Goal: Check status: Check status

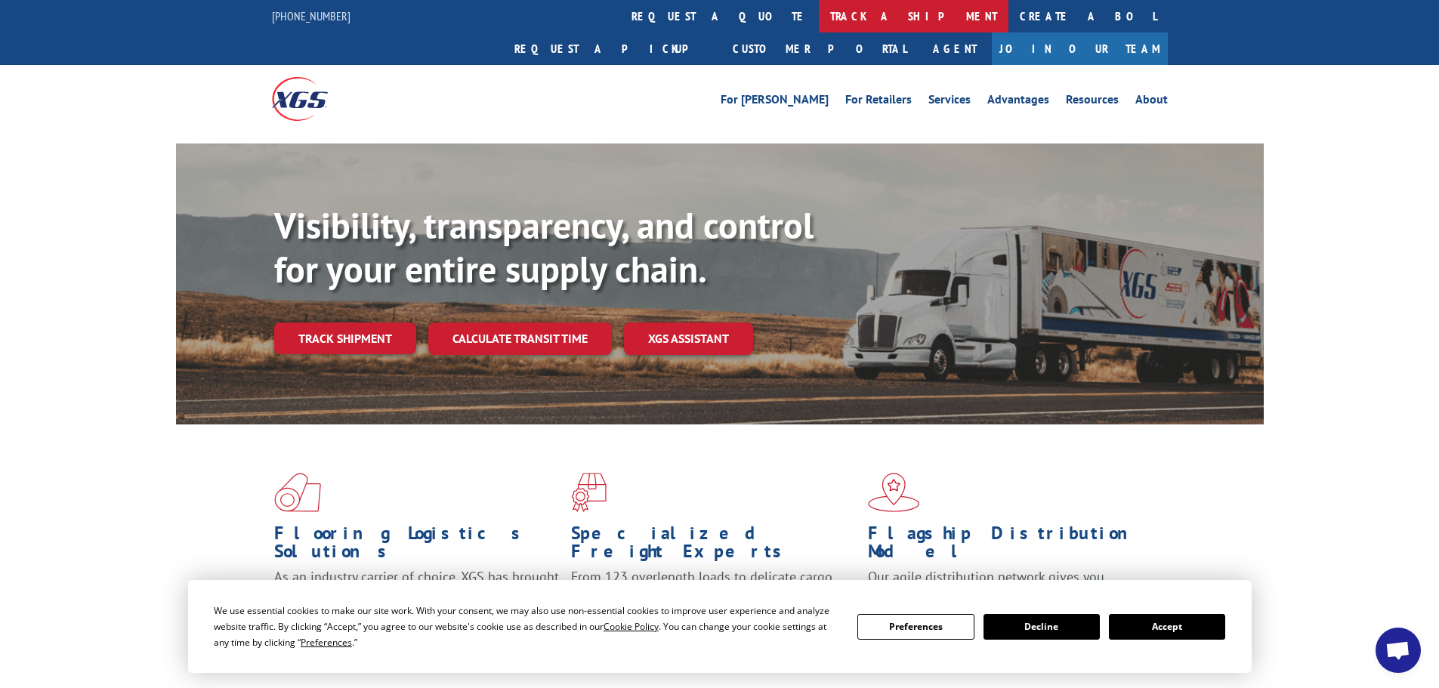
click at [819, 25] on link "track a shipment" at bounding box center [914, 16] width 190 height 32
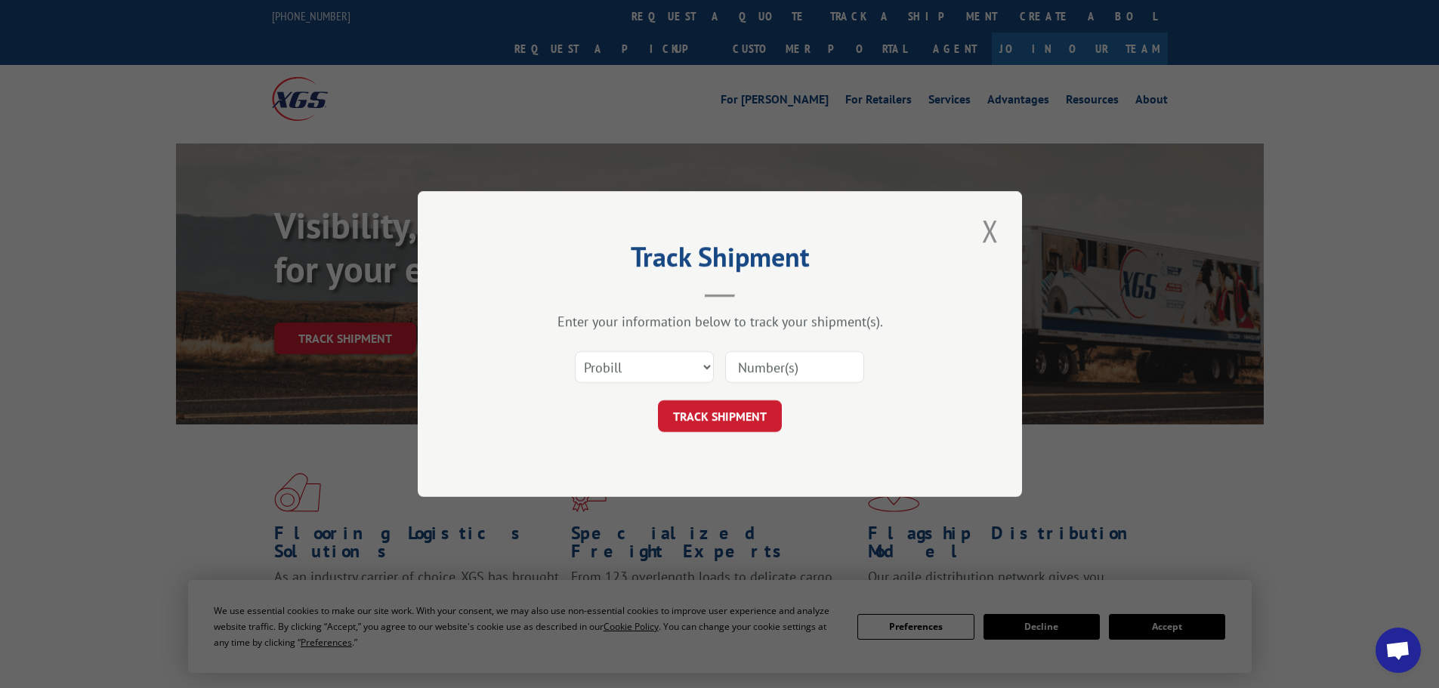
click at [776, 366] on input at bounding box center [794, 367] width 139 height 32
paste input "17514034"
type input "17514034"
click at [747, 405] on button "TRACK SHIPMENT" at bounding box center [720, 416] width 124 height 32
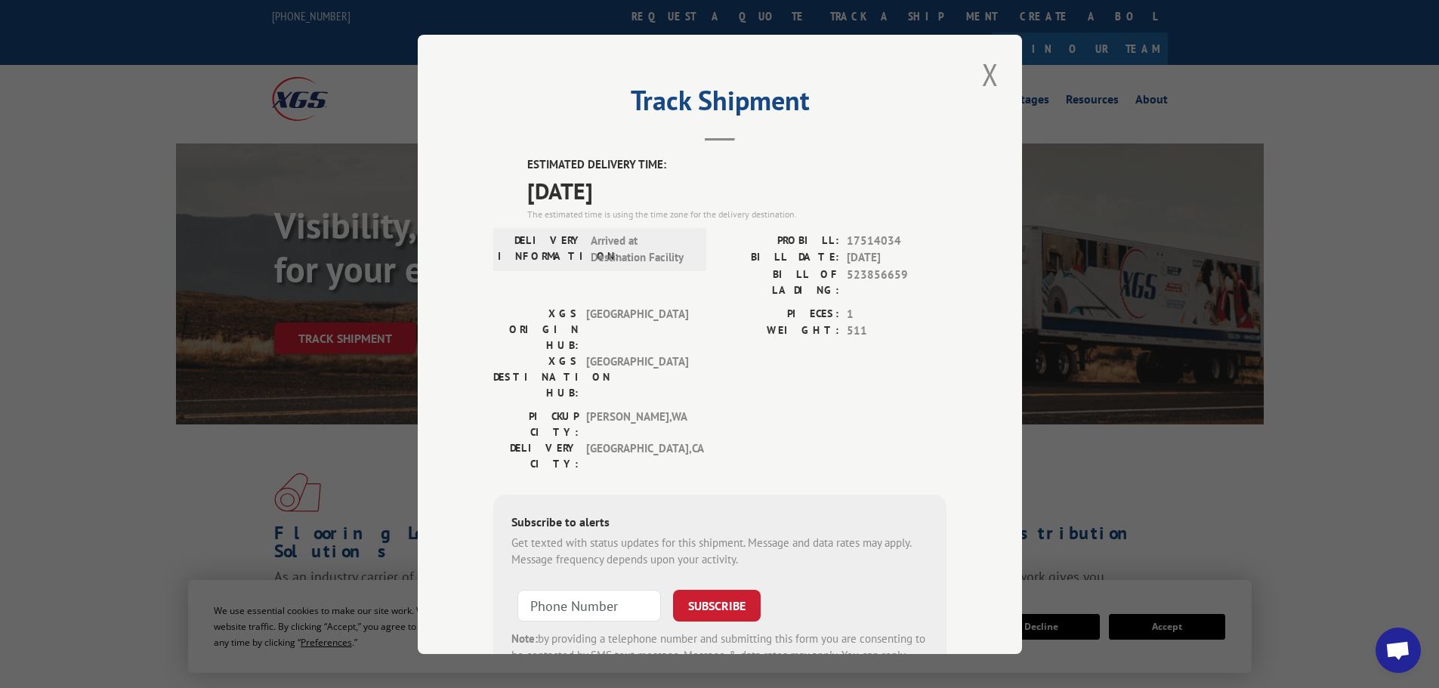
drag, startPoint x: 654, startPoint y: 192, endPoint x: 492, endPoint y: 153, distance: 166.4
click at [492, 155] on div "Track Shipment ESTIMATED DELIVERY TIME: [DATE] The estimated time is using the …" at bounding box center [720, 345] width 604 height 620
copy div "ESTIMATED DELIVERY TIME: [DATE]"
click at [985, 68] on button "Close modal" at bounding box center [991, 75] width 26 height 42
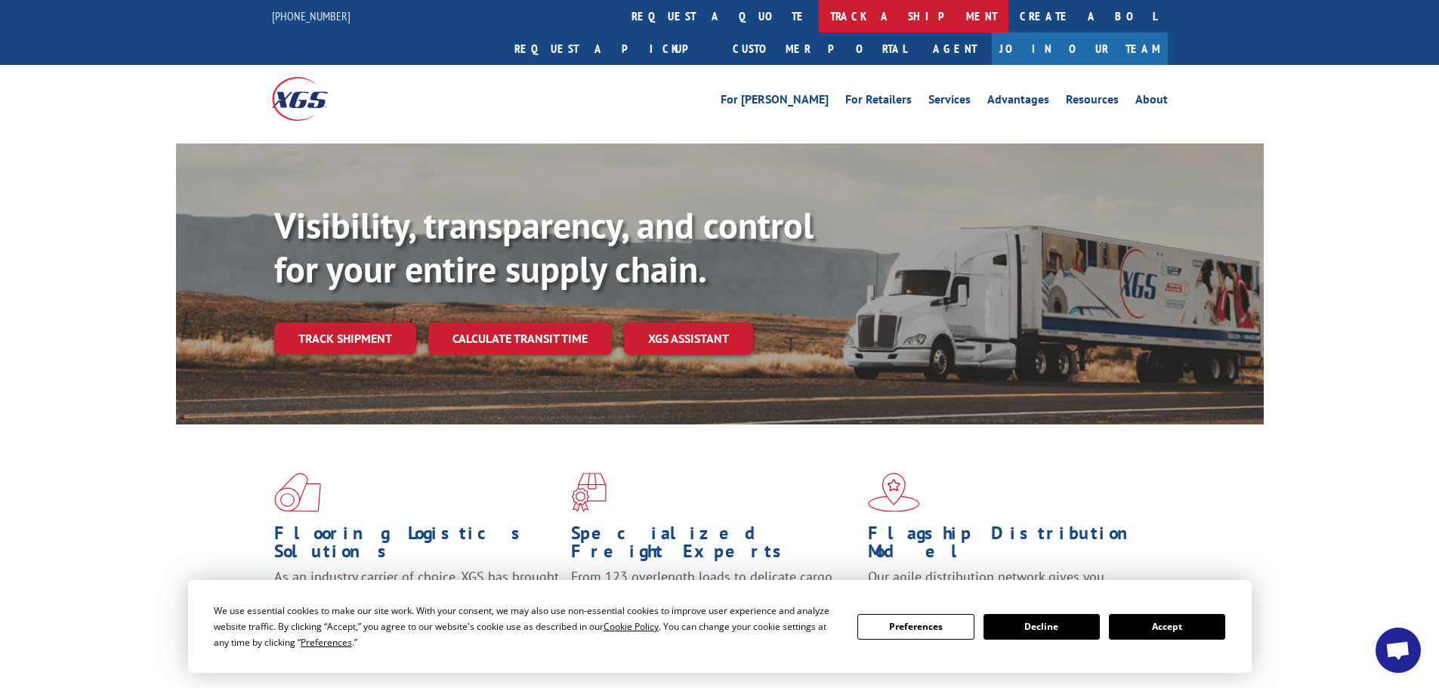
click at [819, 20] on link "track a shipment" at bounding box center [914, 16] width 190 height 32
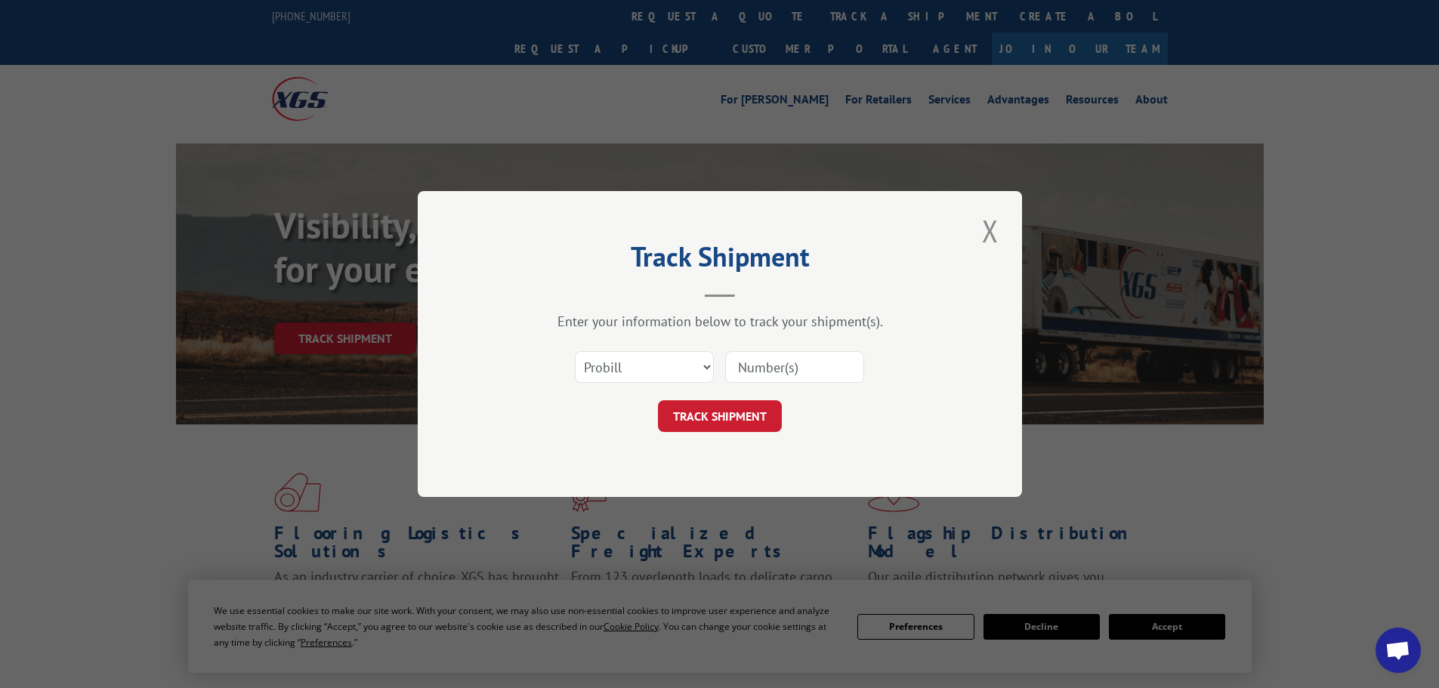
click at [781, 357] on input at bounding box center [794, 367] width 139 height 32
paste input "17513808"
type input "17513808"
click at [765, 407] on button "TRACK SHIPMENT" at bounding box center [720, 416] width 124 height 32
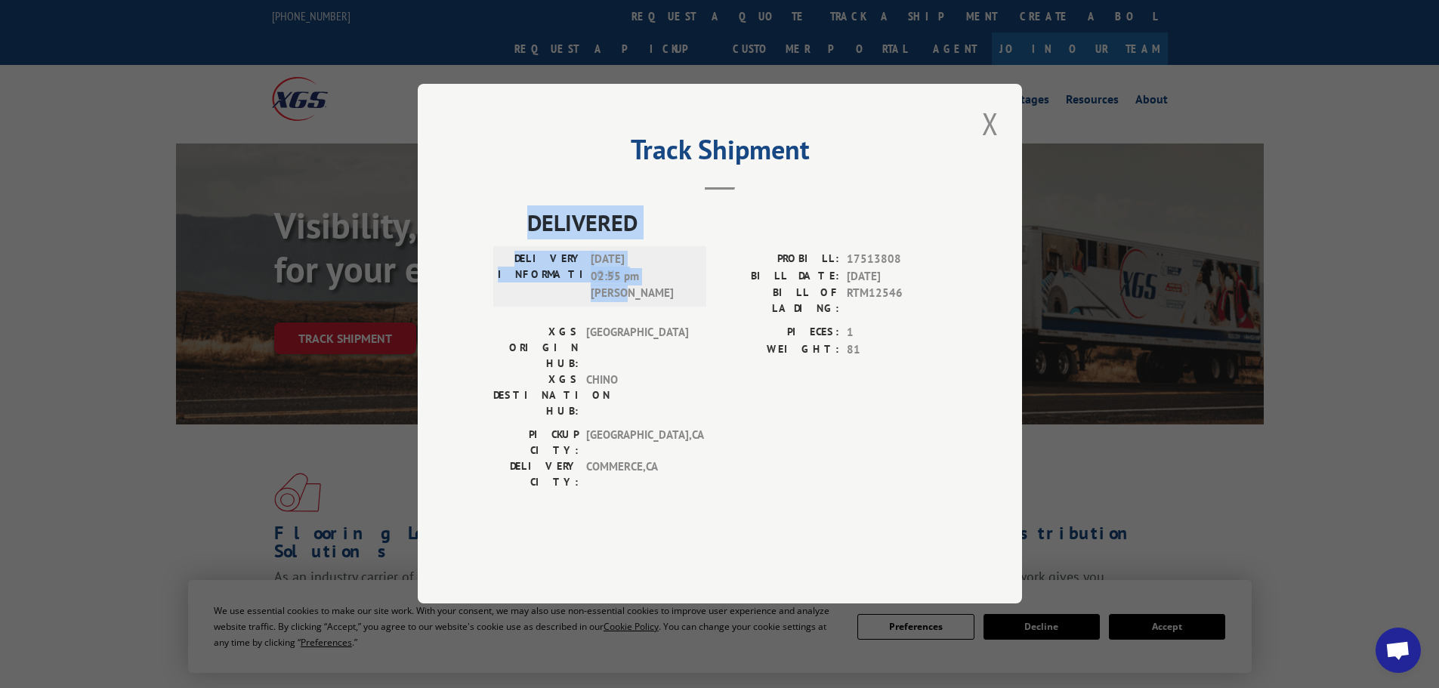
drag, startPoint x: 623, startPoint y: 314, endPoint x: 515, endPoint y: 243, distance: 128.9
click at [515, 243] on div "DELIVERED DELIVERY INFORMATION: [DATE] 02:55 pm [PERSON_NAME]: 17513808 BILL DA…" at bounding box center [719, 352] width 453 height 292
copy div "DELIVERED DELIVERY INFORMATION: [DATE] 02:55 pm [PERSON_NAME]"
drag, startPoint x: 991, startPoint y: 163, endPoint x: 943, endPoint y: 122, distance: 63.3
click at [991, 144] on button "Close modal" at bounding box center [991, 124] width 26 height 42
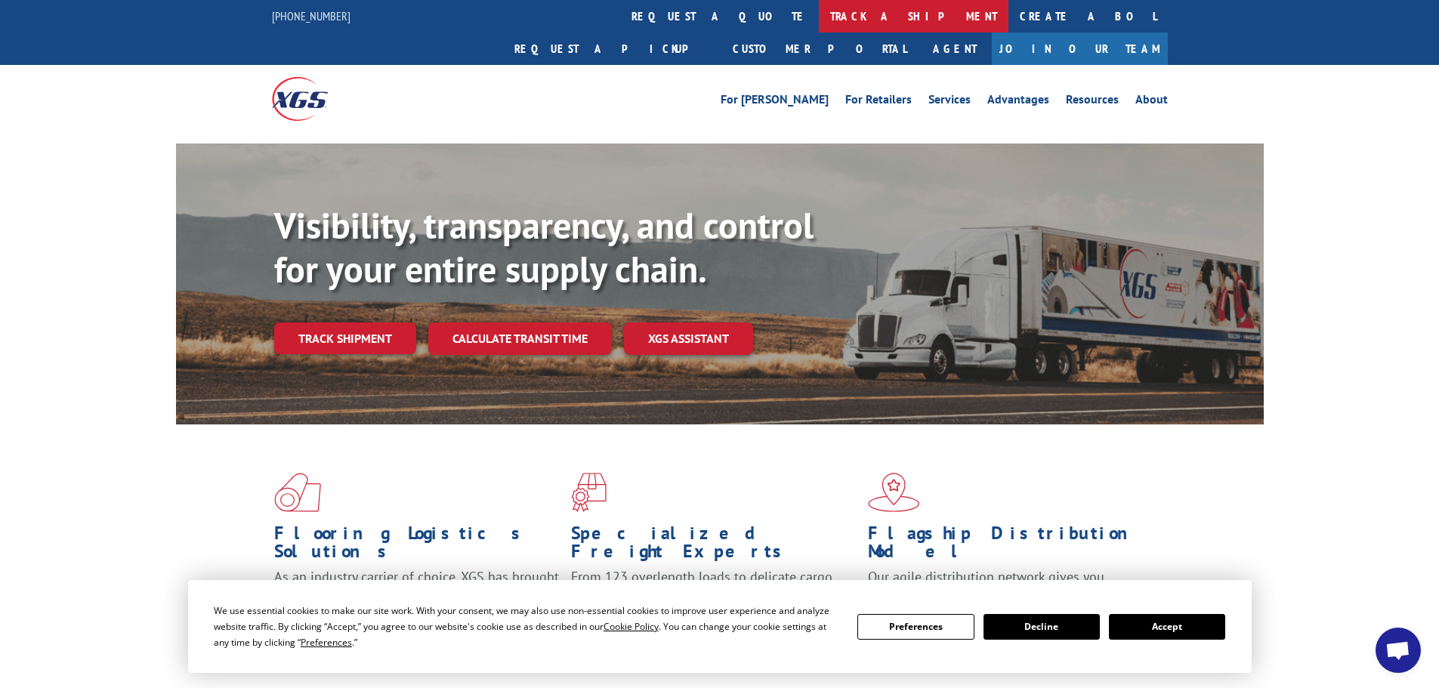
click at [819, 20] on link "track a shipment" at bounding box center [914, 16] width 190 height 32
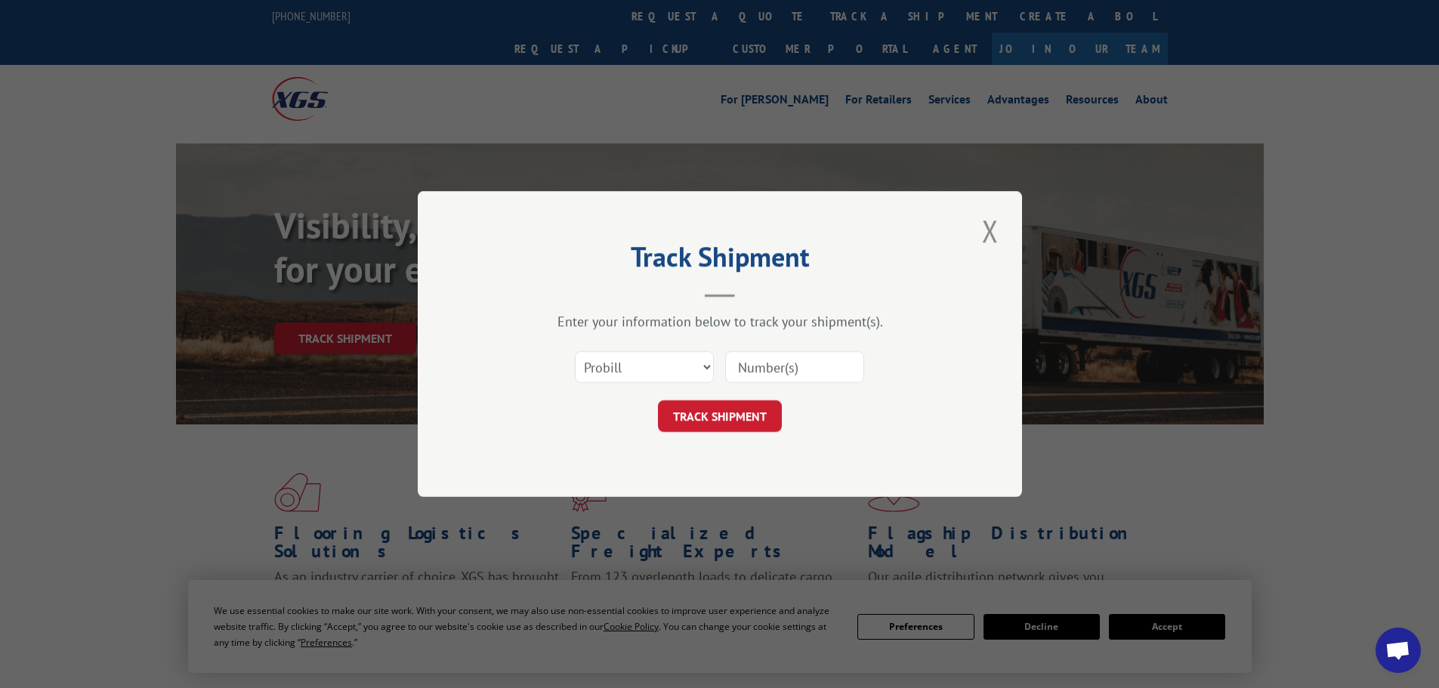
click at [764, 387] on div "Select category... Probill BOL PO" at bounding box center [719, 367] width 453 height 50
drag, startPoint x: 745, startPoint y: 377, endPoint x: 741, endPoint y: 387, distance: 10.8
click at [745, 377] on input at bounding box center [794, 367] width 139 height 32
paste input "17513233"
type input "17513233"
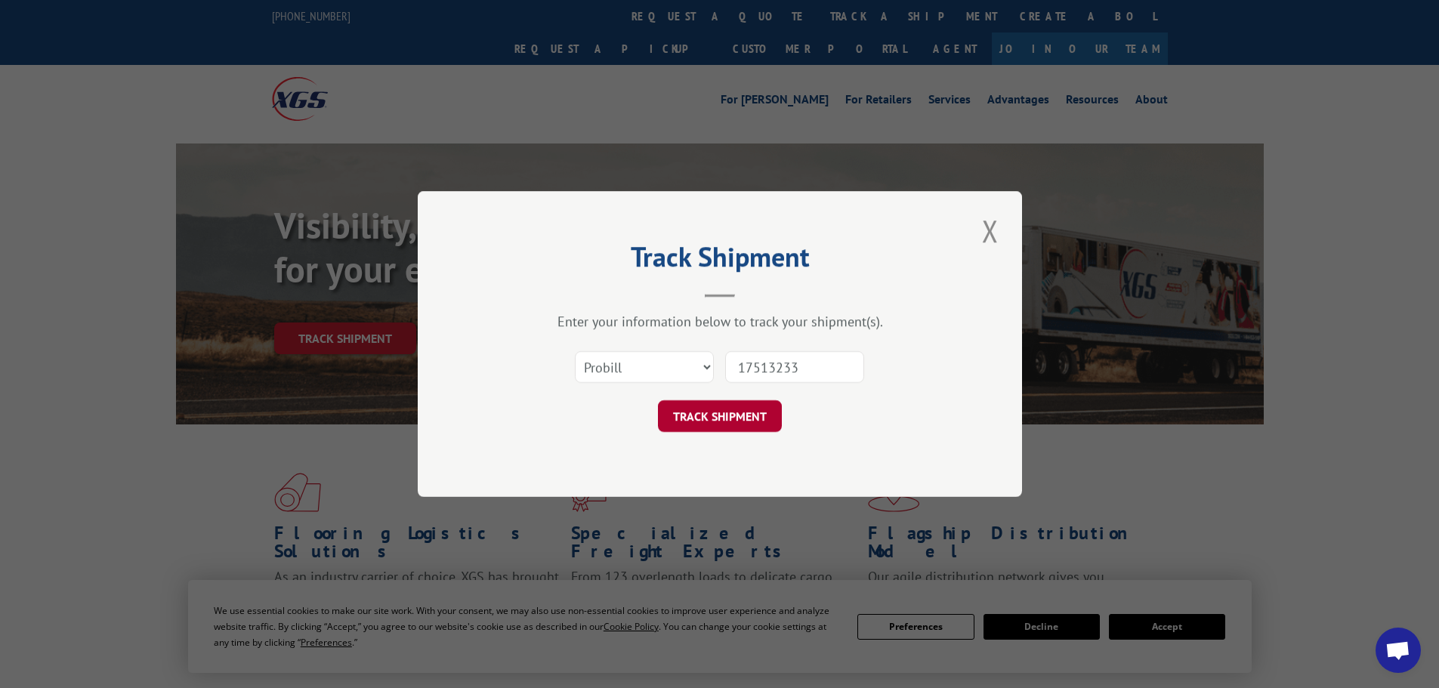
click at [722, 413] on button "TRACK SHIPMENT" at bounding box center [720, 416] width 124 height 32
